Goal: Navigation & Orientation: Find specific page/section

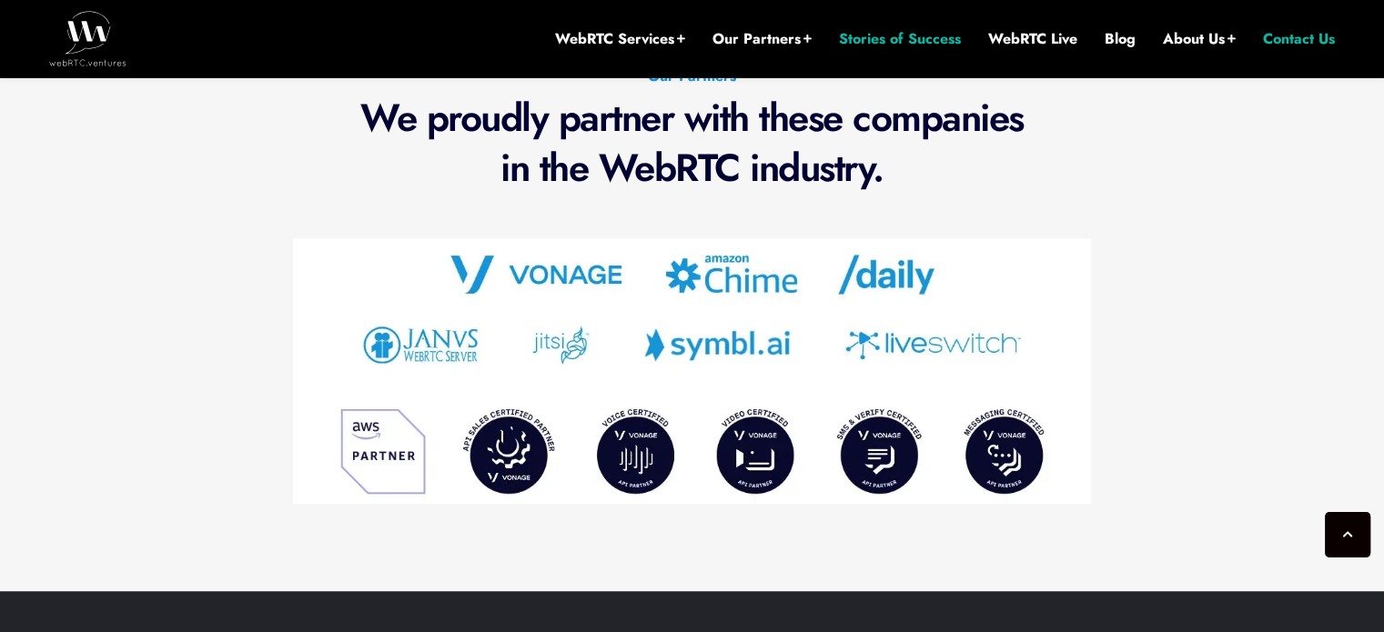
click at [905, 39] on link "Stories of Success" at bounding box center [900, 39] width 122 height 20
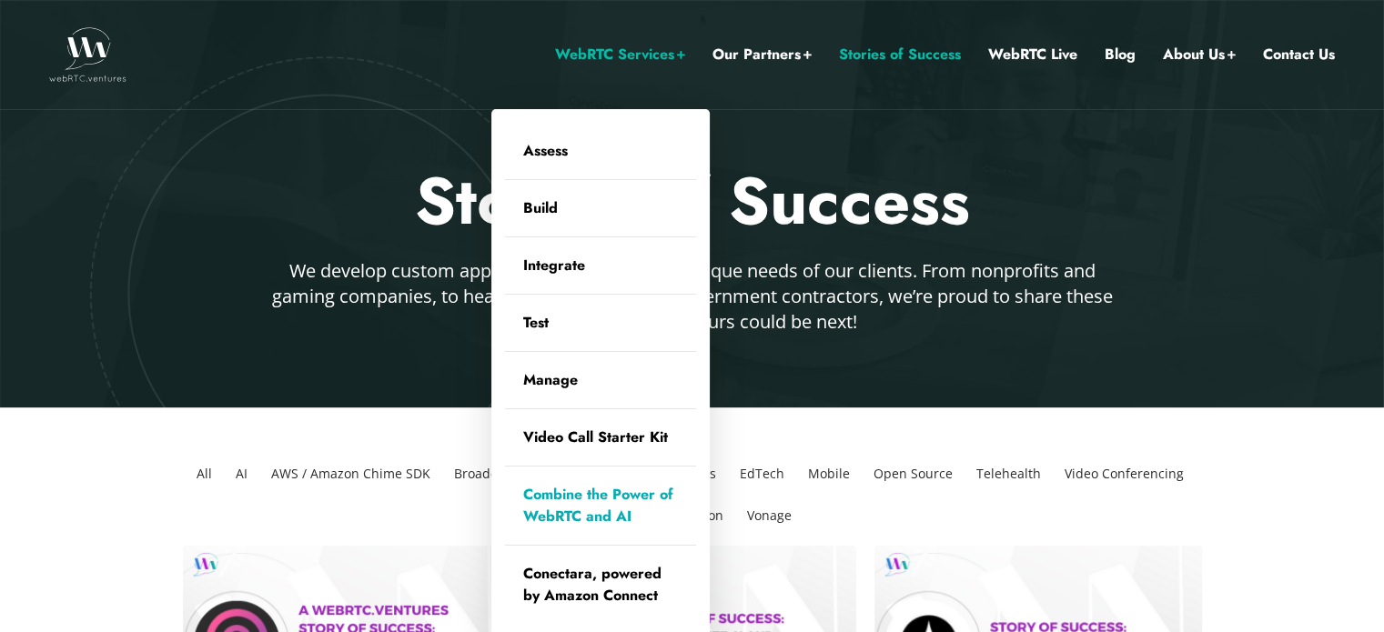
scroll to position [91, 0]
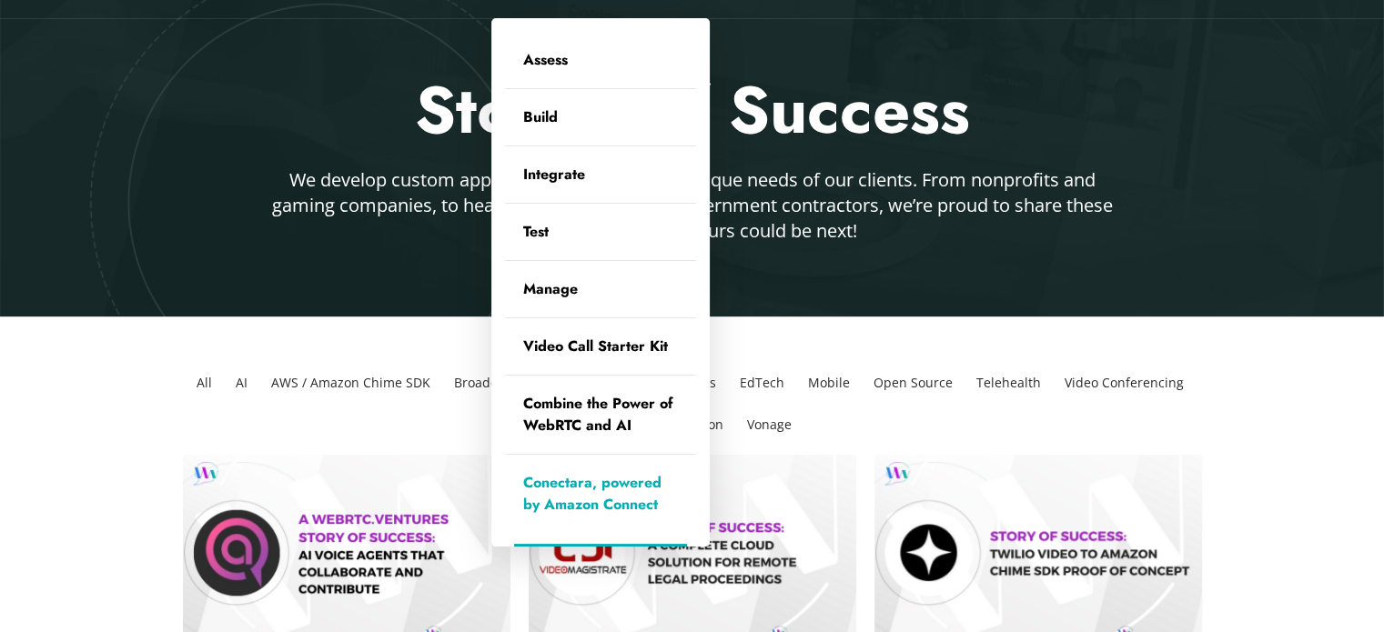
click at [570, 501] on link "Conectara, powered by Amazon Connect" at bounding box center [600, 494] width 191 height 78
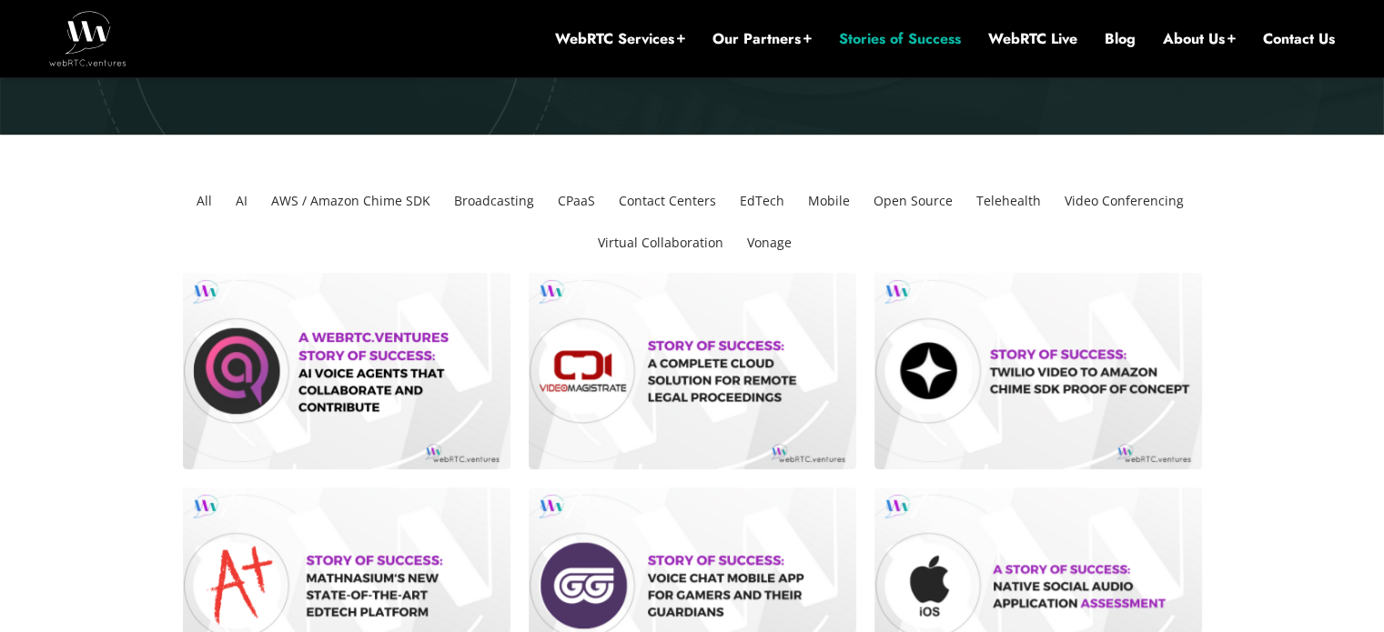
scroll to position [0, 0]
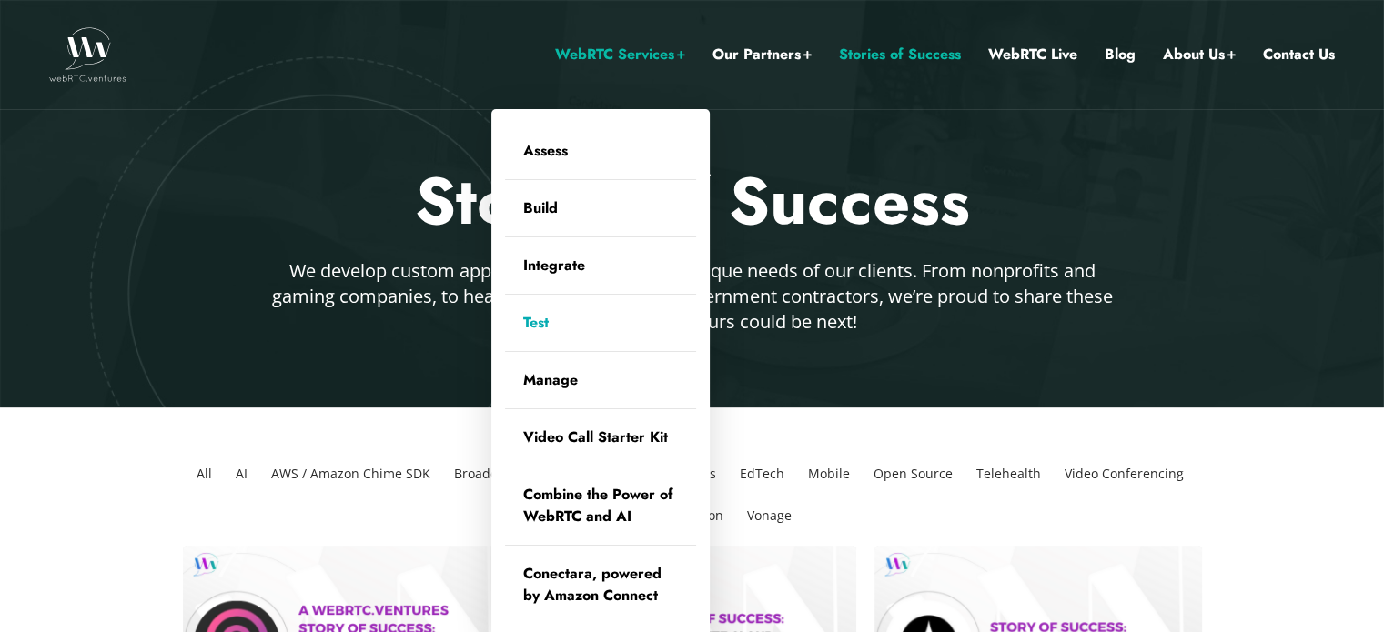
click at [529, 320] on link "Test" at bounding box center [600, 323] width 191 height 56
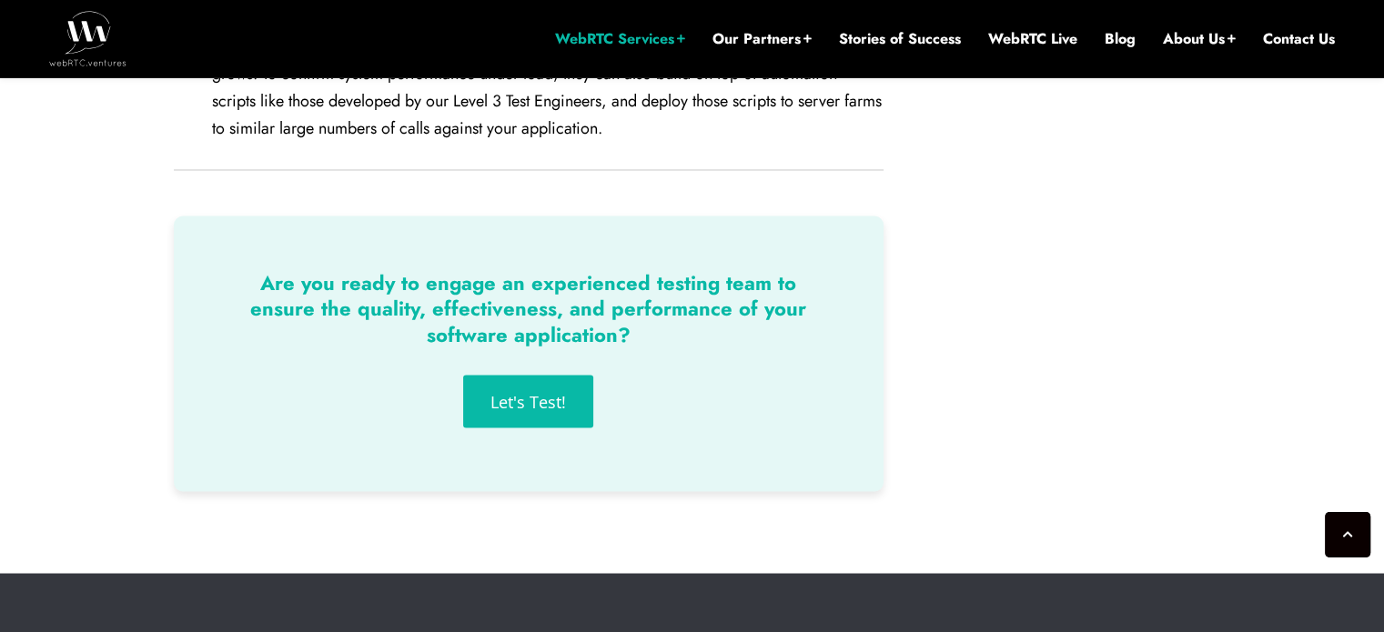
scroll to position [2657, 0]
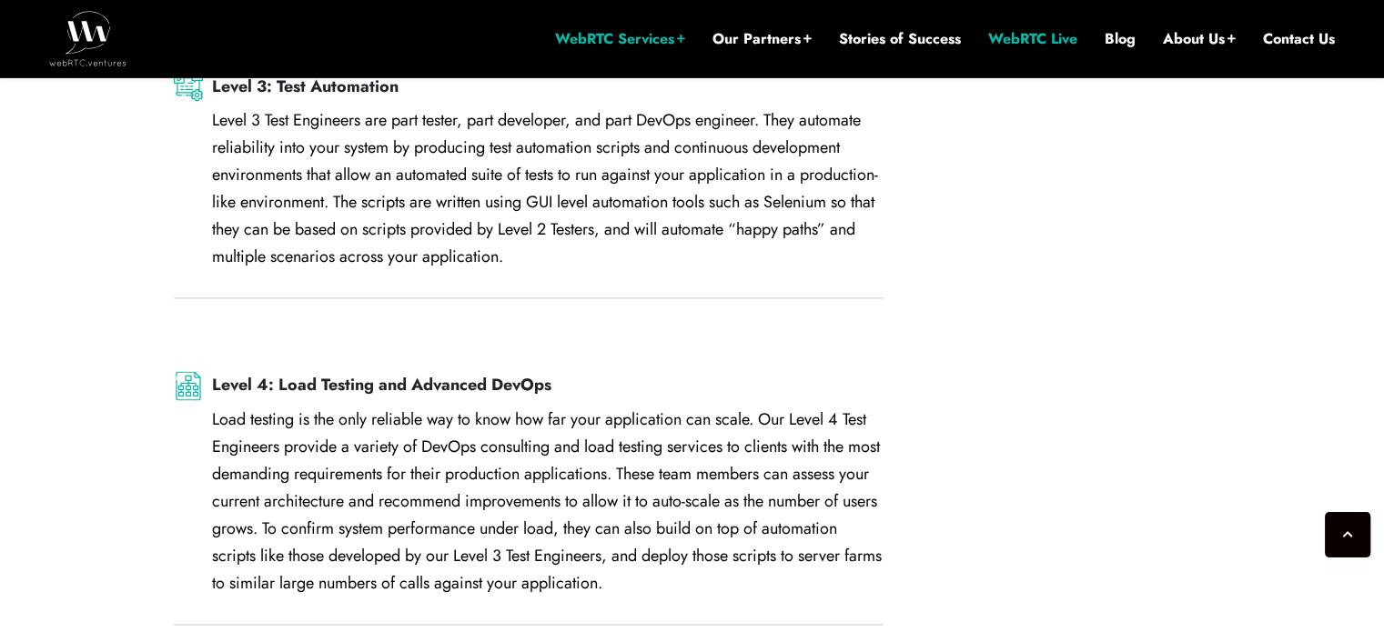
click at [1056, 34] on link "WebRTC Live" at bounding box center [1032, 39] width 89 height 20
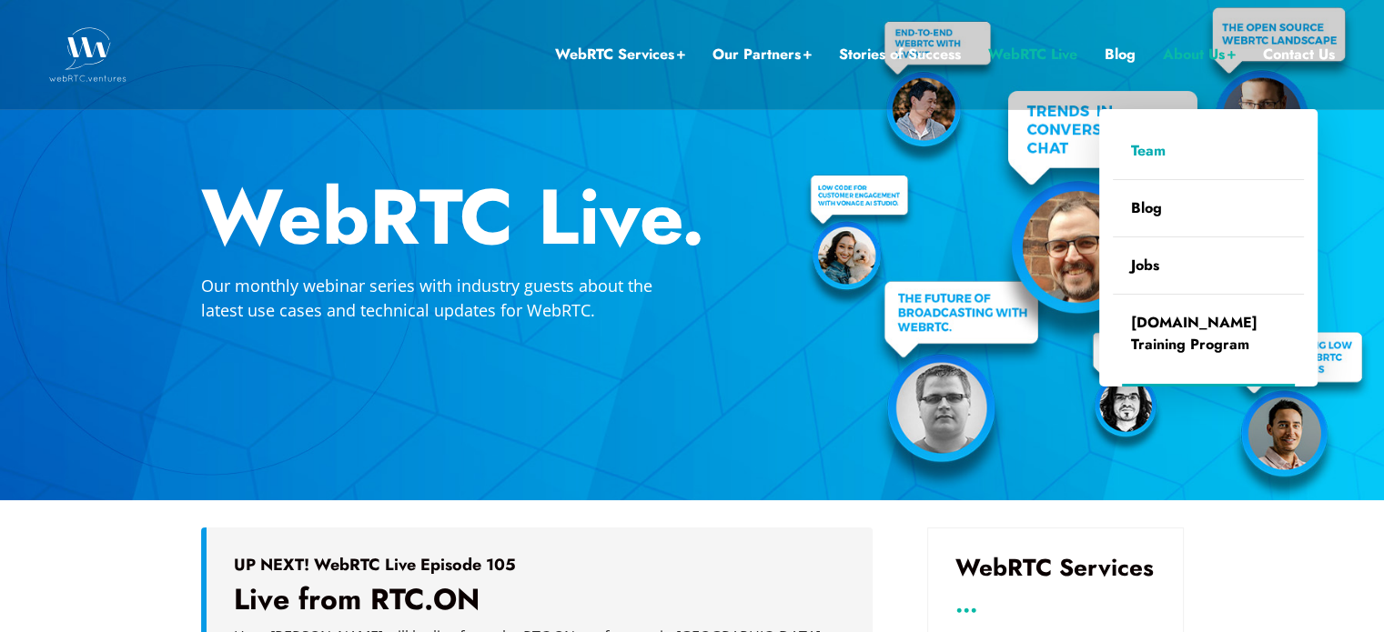
click at [1152, 148] on link "Team" at bounding box center [1208, 151] width 191 height 56
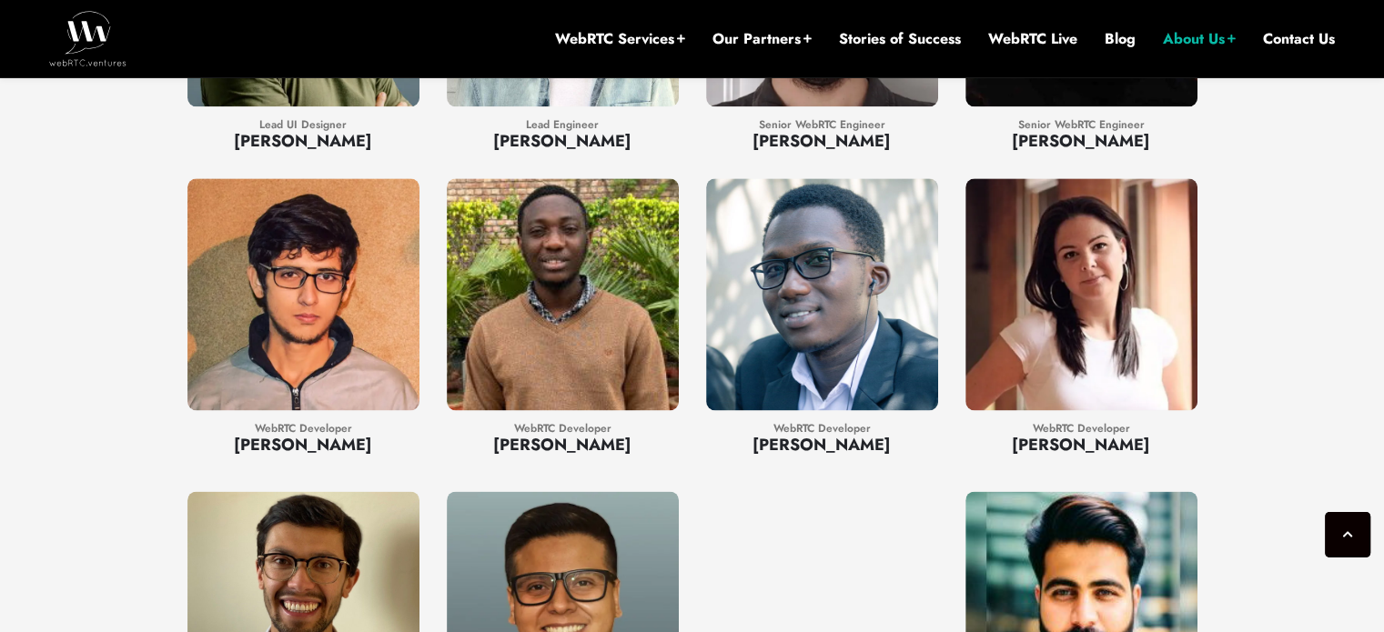
scroll to position [2384, 0]
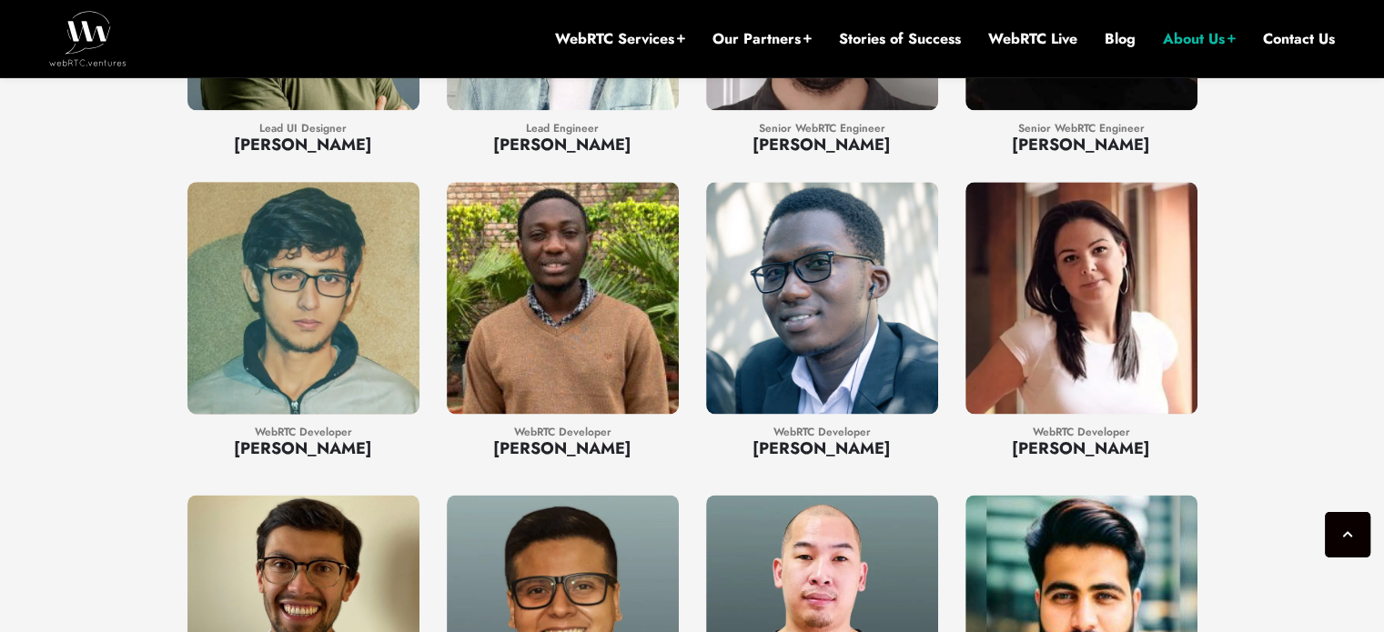
drag, startPoint x: 280, startPoint y: 261, endPoint x: 238, endPoint y: 338, distance: 87.2
click at [234, 323] on div at bounding box center [303, 298] width 232 height 232
click at [314, 437] on h3 "[PERSON_NAME]" at bounding box center [303, 449] width 232 height 24
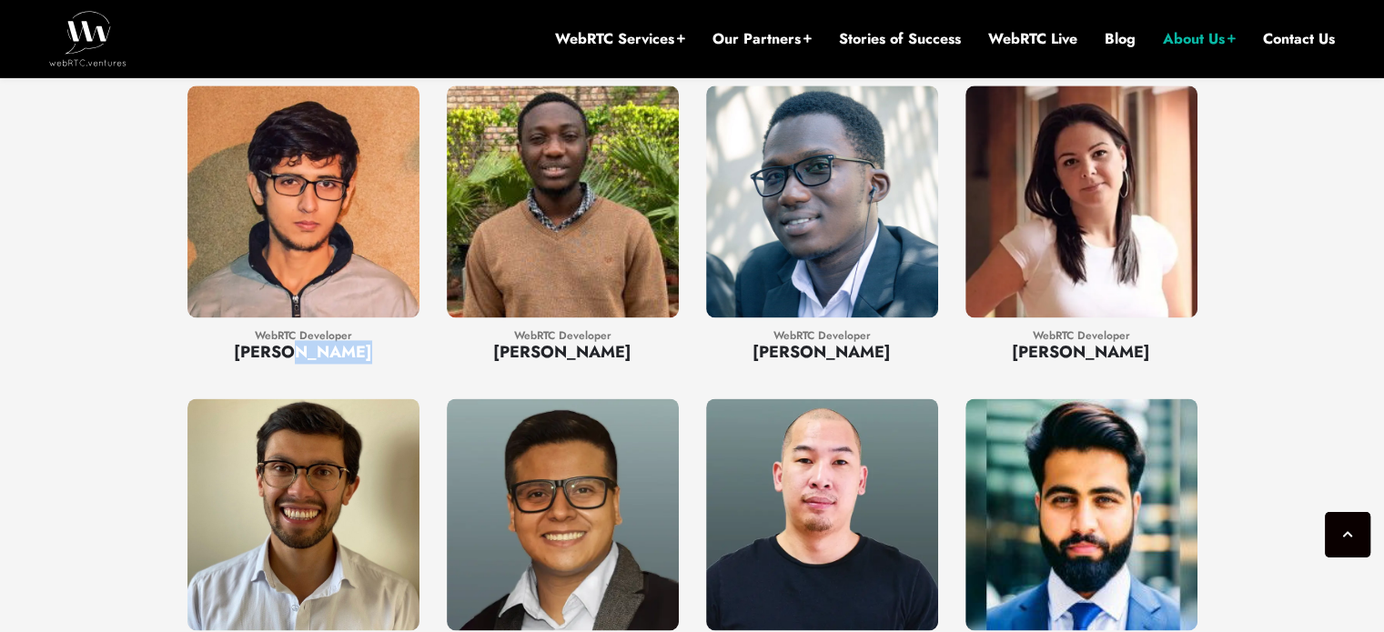
scroll to position [2475, 0]
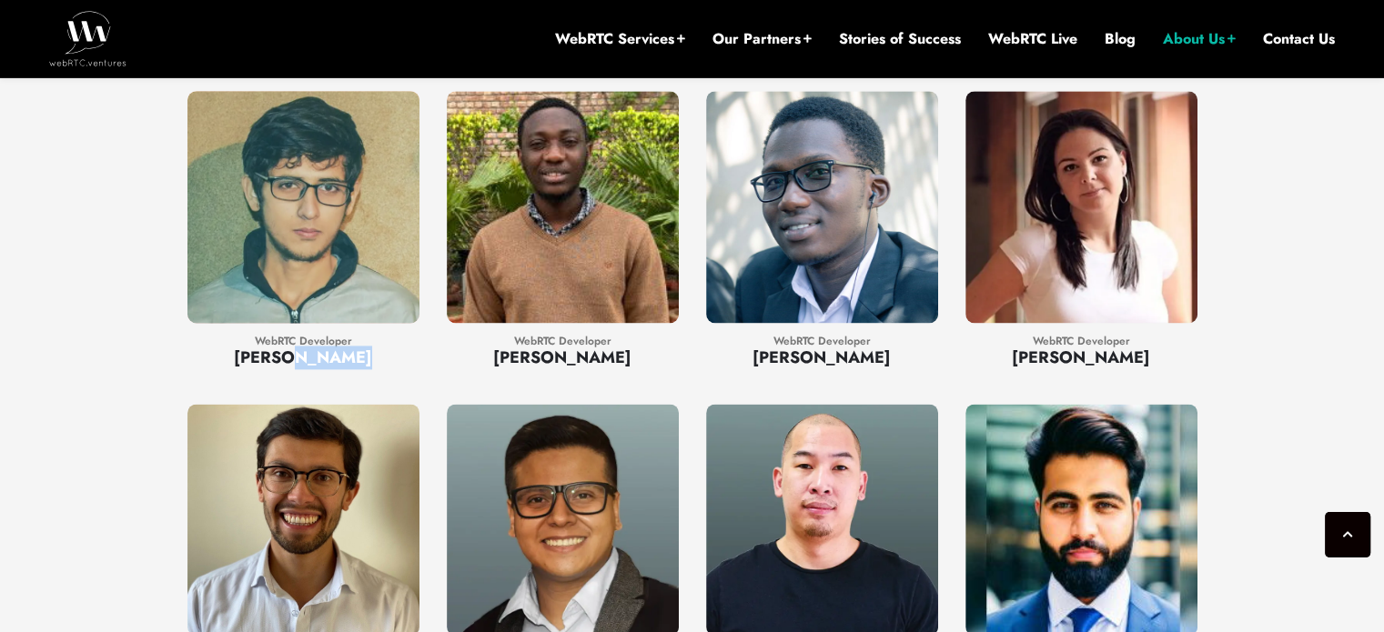
click at [295, 346] on h3 "[PERSON_NAME]" at bounding box center [303, 358] width 232 height 24
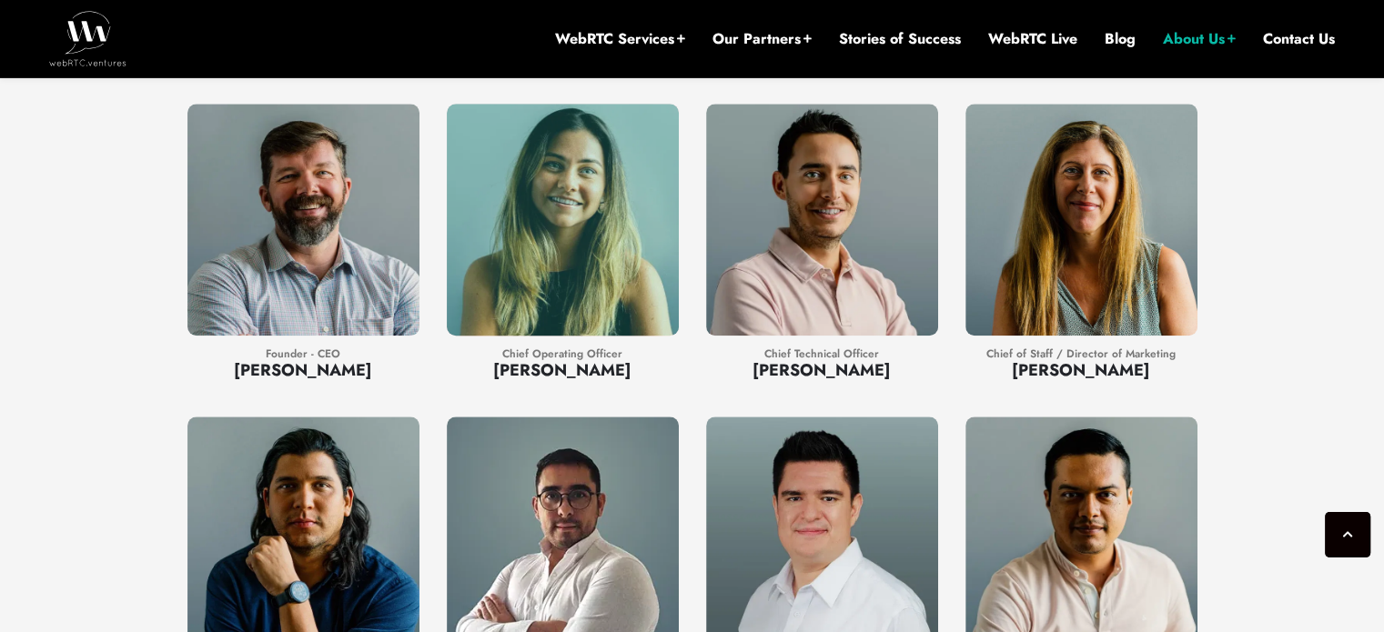
scroll to position [1565, 0]
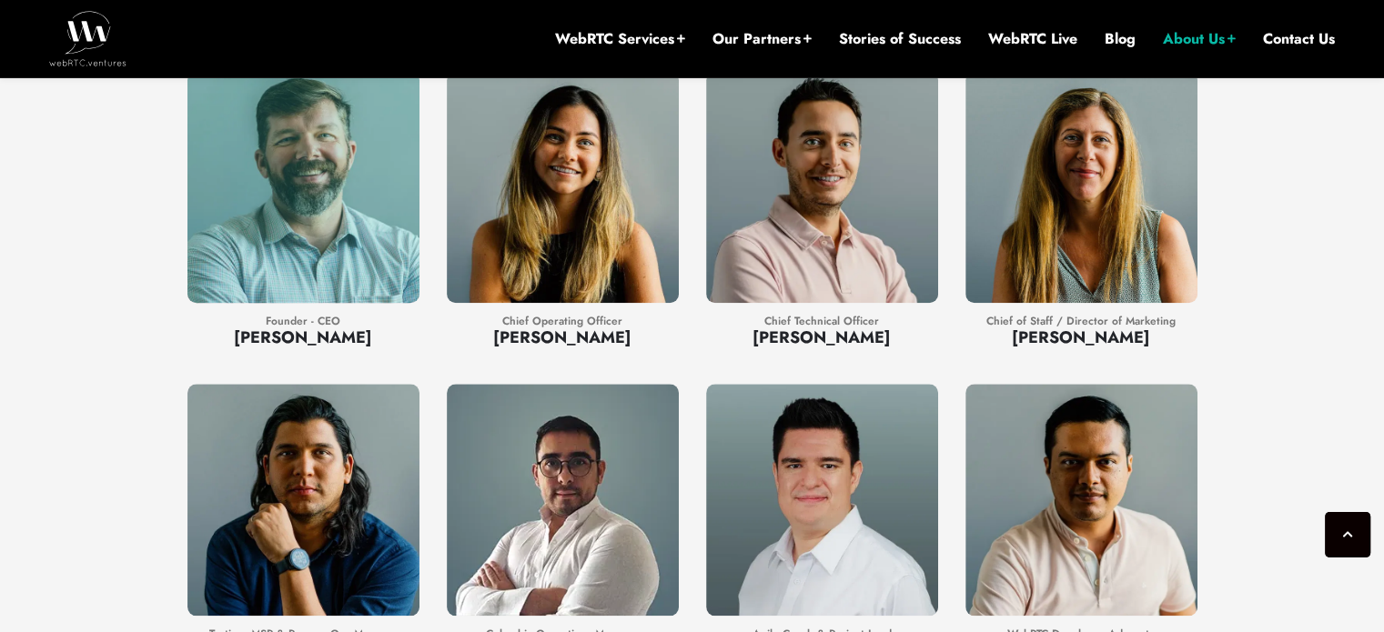
click at [313, 326] on h3 "[PERSON_NAME]" at bounding box center [303, 338] width 232 height 24
click at [312, 326] on h3 "[PERSON_NAME]" at bounding box center [303, 338] width 232 height 24
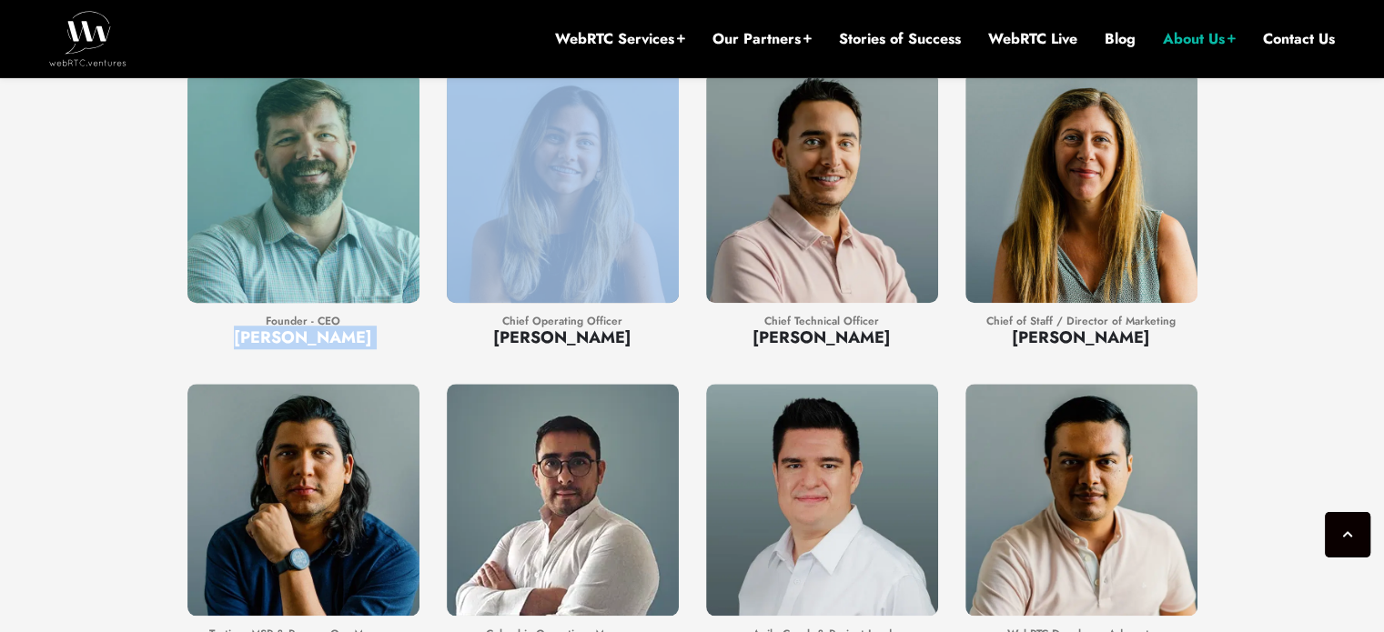
click at [312, 326] on h3 "[PERSON_NAME]" at bounding box center [303, 338] width 232 height 24
copy div "[PERSON_NAME]"
